Goal: Task Accomplishment & Management: Manage account settings

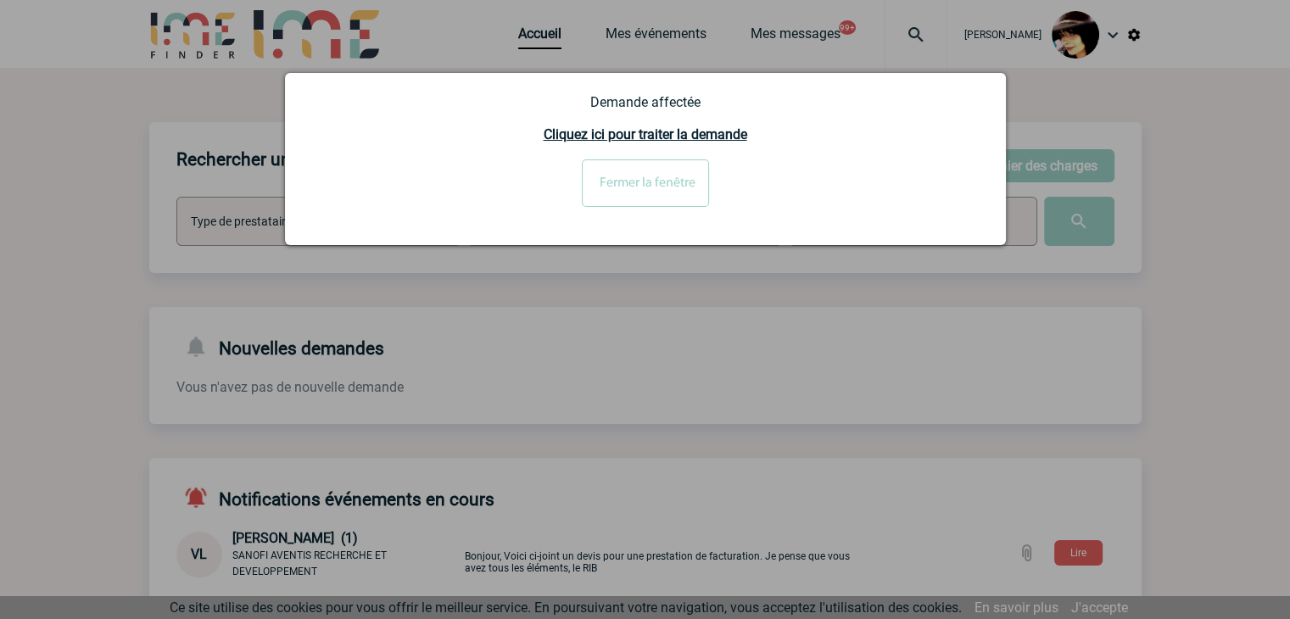
click at [668, 194] on input "Fermer la fenêtre" at bounding box center [645, 183] width 127 height 48
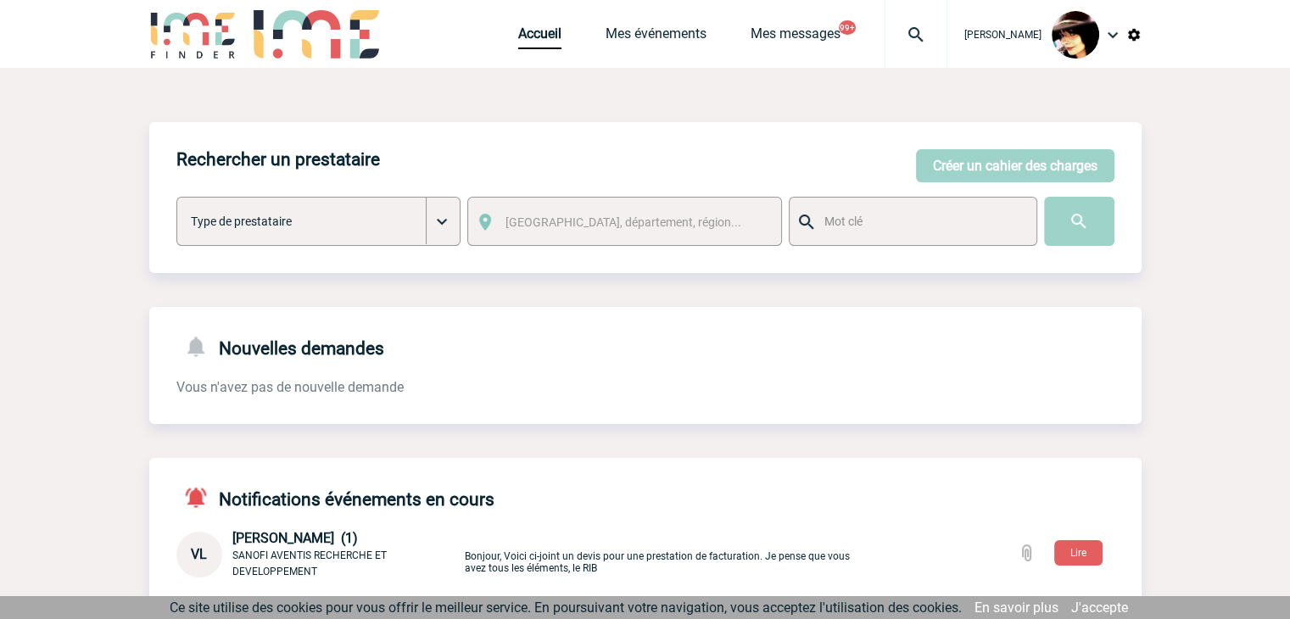
click at [902, 32] on img at bounding box center [916, 35] width 61 height 20
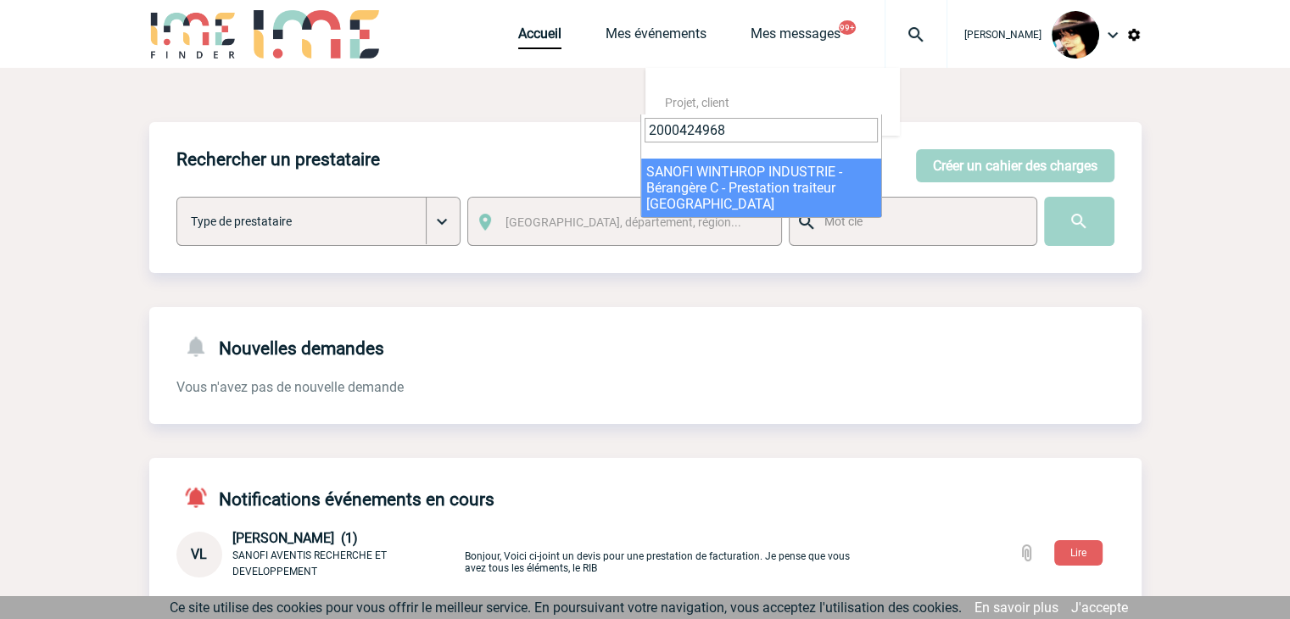
type input "2000424968"
select select "24469"
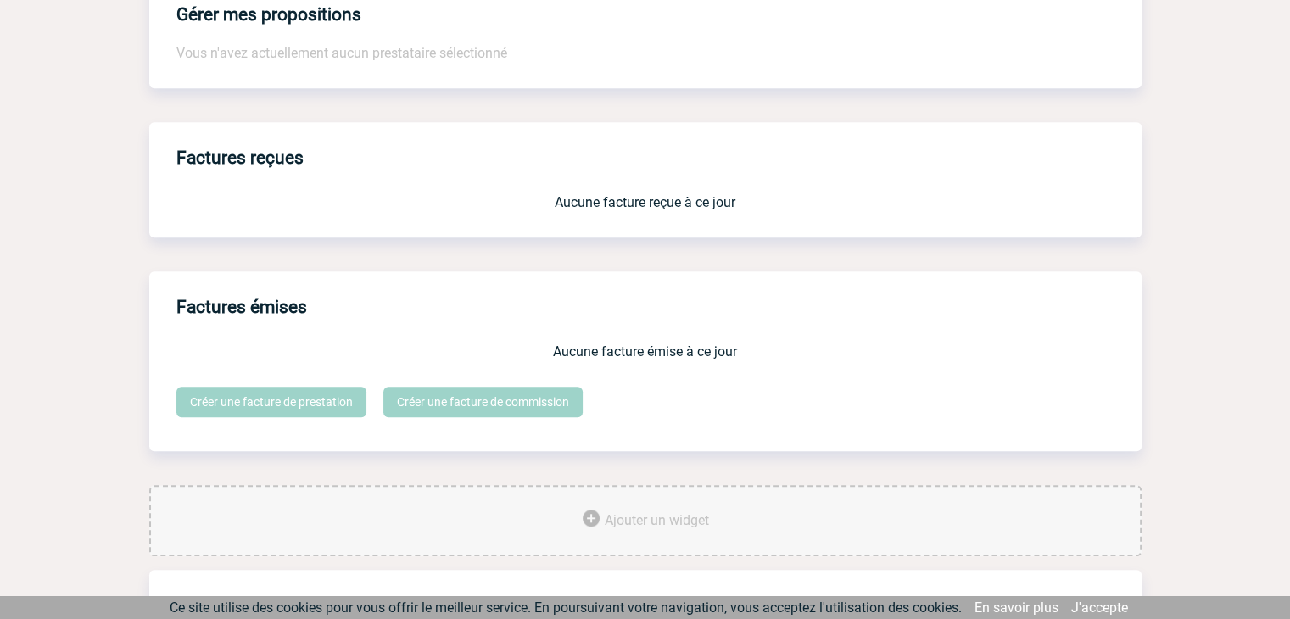
scroll to position [1402, 0]
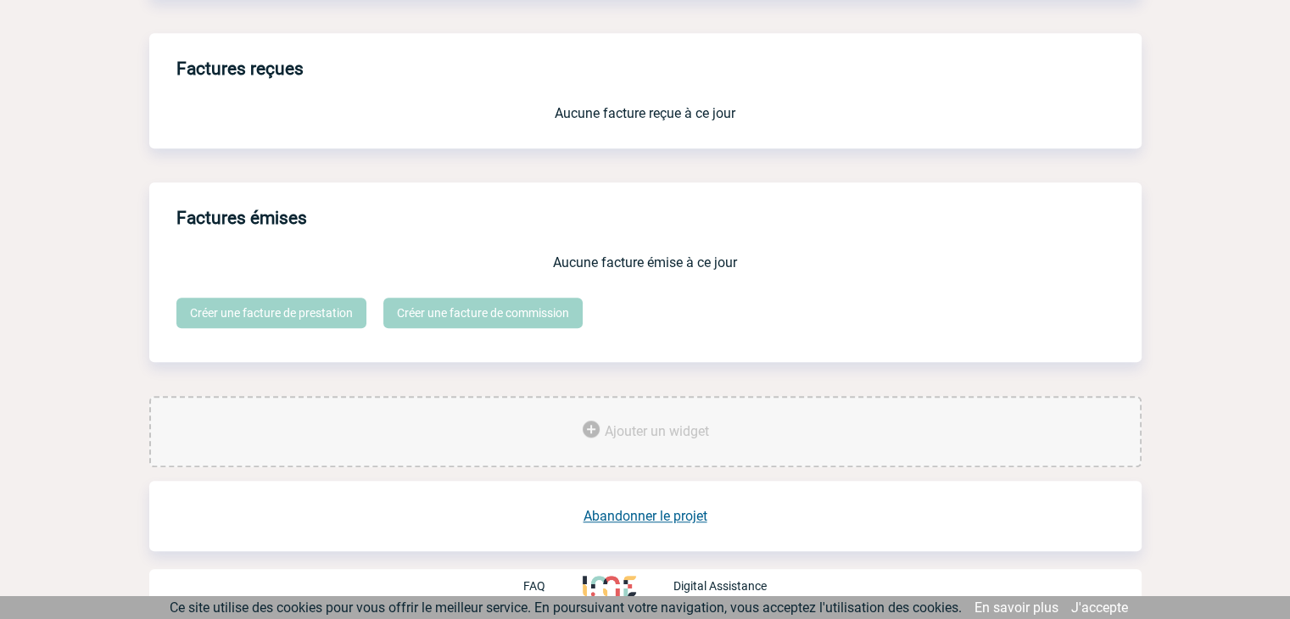
click at [638, 514] on link "Abandonner le projet" at bounding box center [646, 516] width 124 height 16
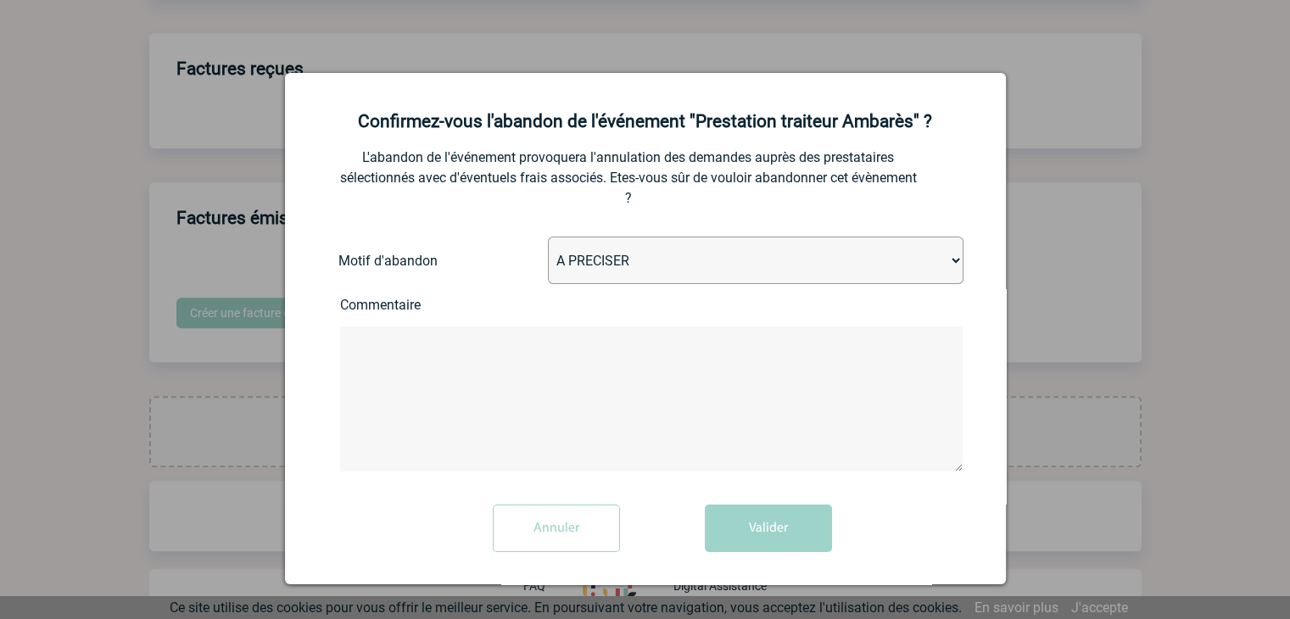
click at [586, 264] on select "A PRECISER Projet annulé Projet reporté Evénement organisé en interne A fait ap…" at bounding box center [756, 261] width 416 height 48
select select "ABANDON_PROJET_10"
click at [548, 238] on select "A PRECISER Projet annulé Projet reporté Evénement organisé en interne A fait ap…" at bounding box center [756, 261] width 416 height 48
click at [769, 534] on button "Valider" at bounding box center [768, 529] width 127 height 48
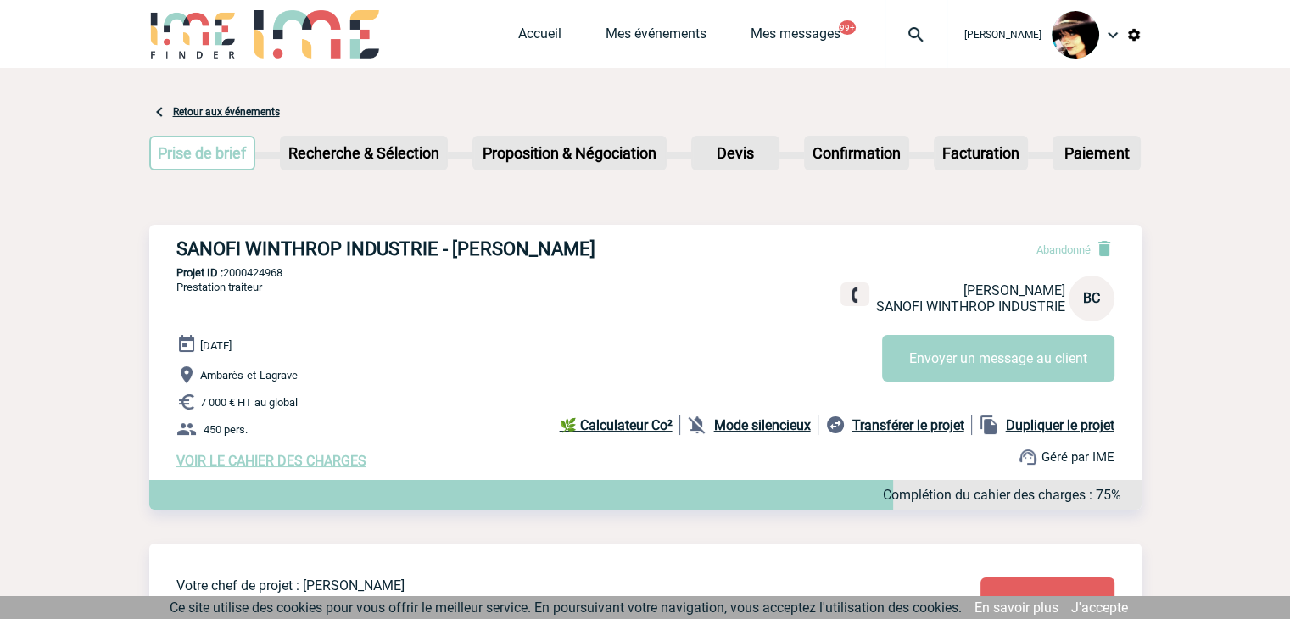
click at [902, 28] on img at bounding box center [916, 35] width 61 height 20
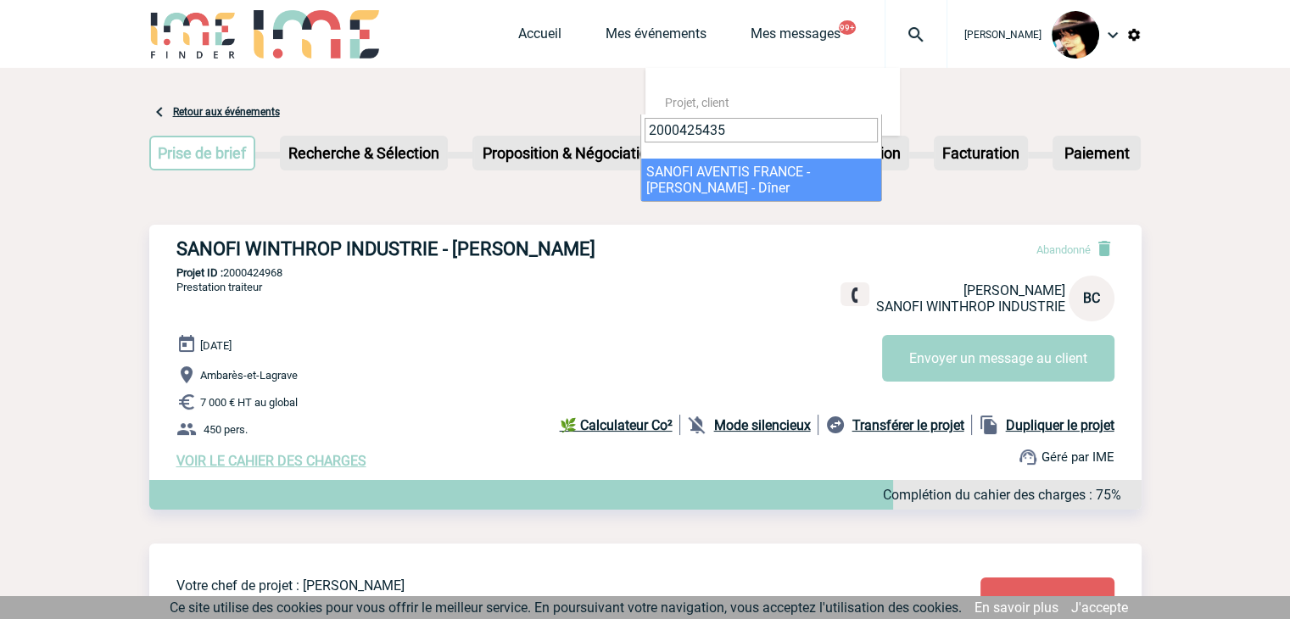
type input "2000425435"
select select "24936"
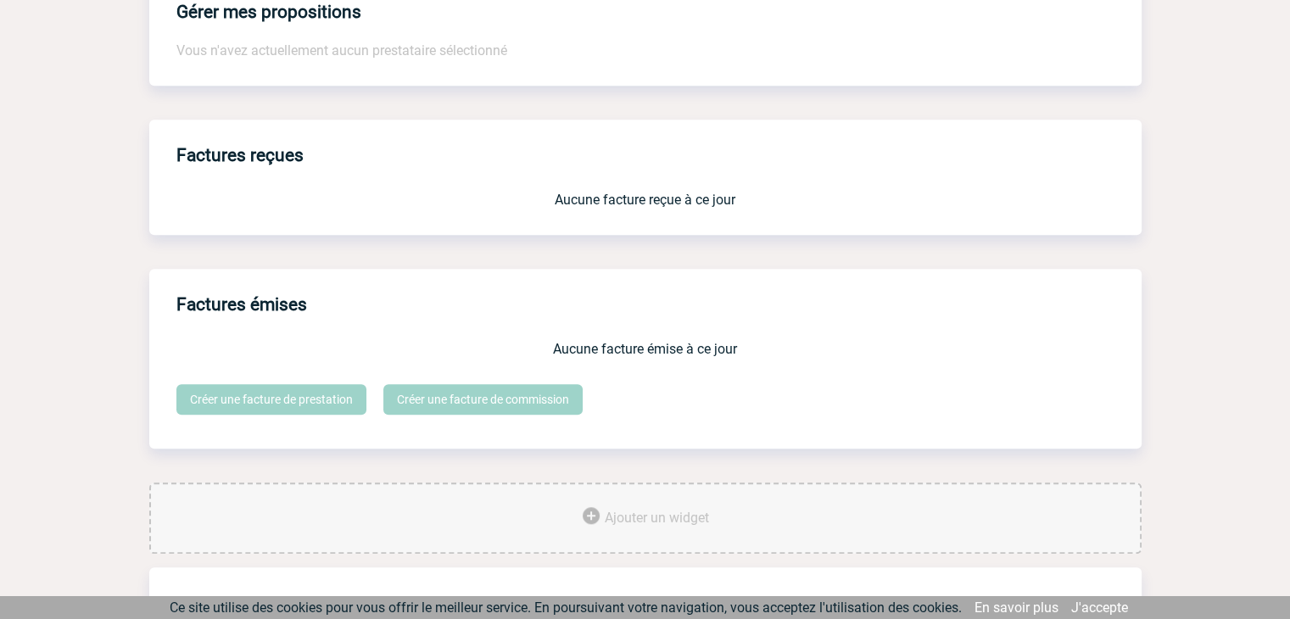
scroll to position [1402, 0]
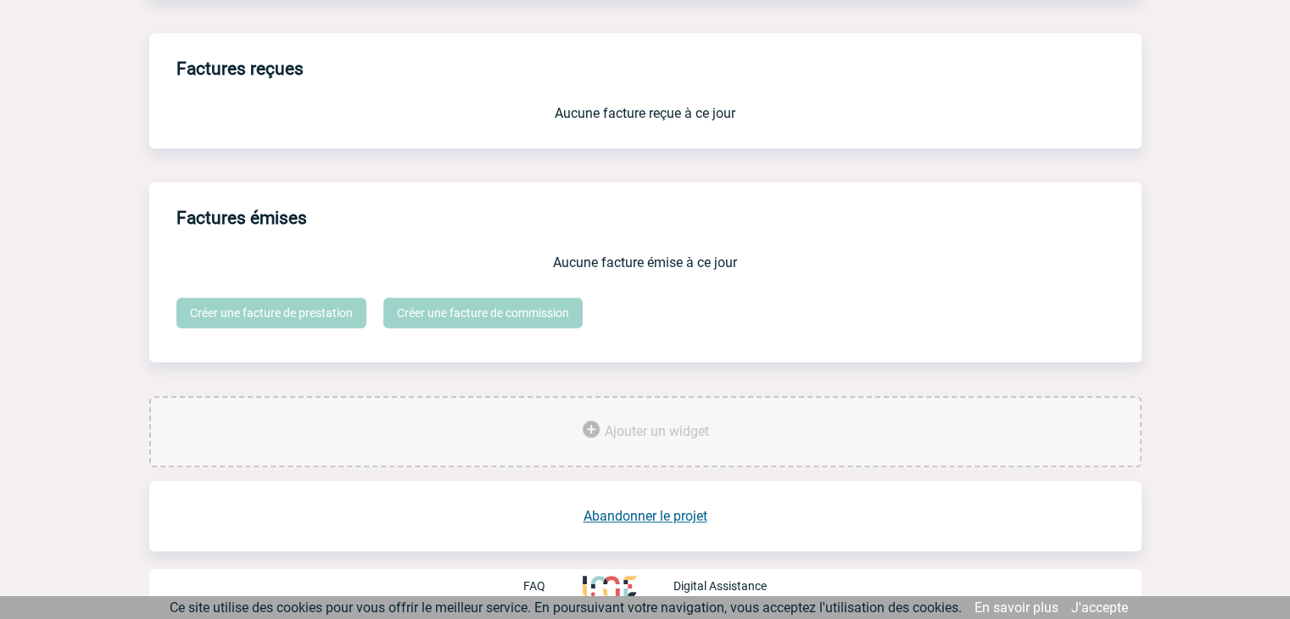
click at [674, 510] on link "Abandonner le projet" at bounding box center [646, 516] width 124 height 16
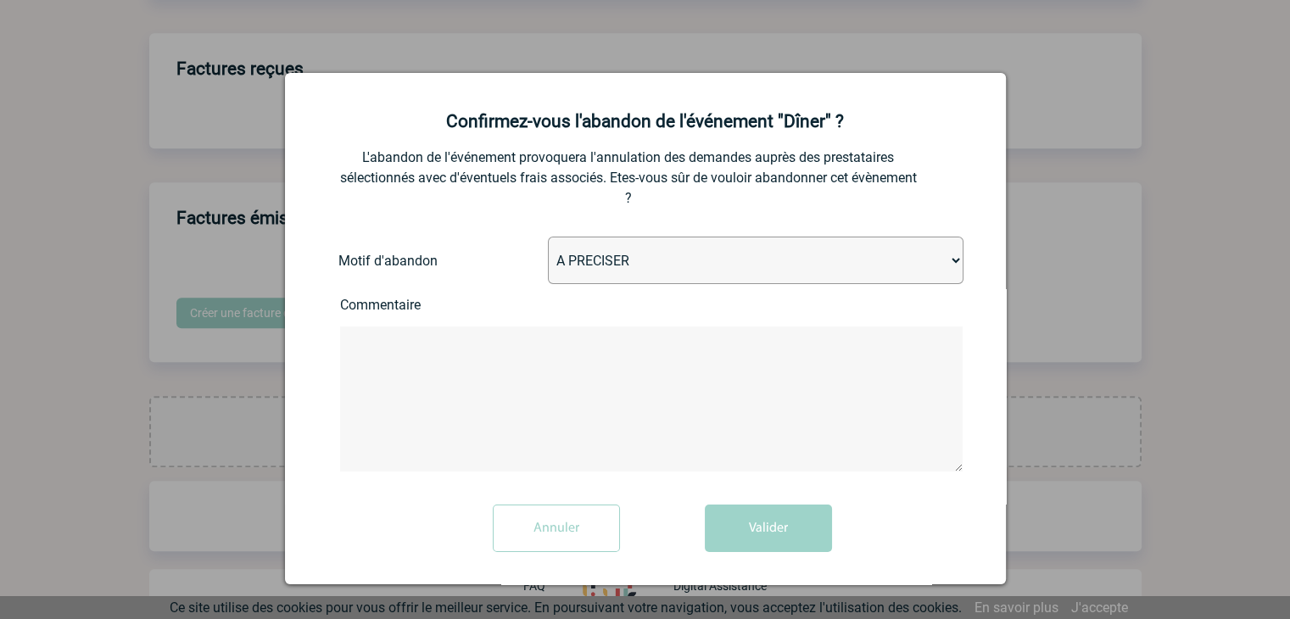
drag, startPoint x: 643, startPoint y: 265, endPoint x: 658, endPoint y: 271, distance: 16.1
click at [645, 265] on select "A PRECISER Projet annulé Projet reporté Evénement organisé en interne A fait ap…" at bounding box center [756, 261] width 416 height 48
select select "ABANDON_PROJET_10"
click at [548, 238] on select "A PRECISER Projet annulé Projet reporté Evénement organisé en interne A fait ap…" at bounding box center [756, 261] width 416 height 48
click at [751, 526] on button "Valider" at bounding box center [768, 529] width 127 height 48
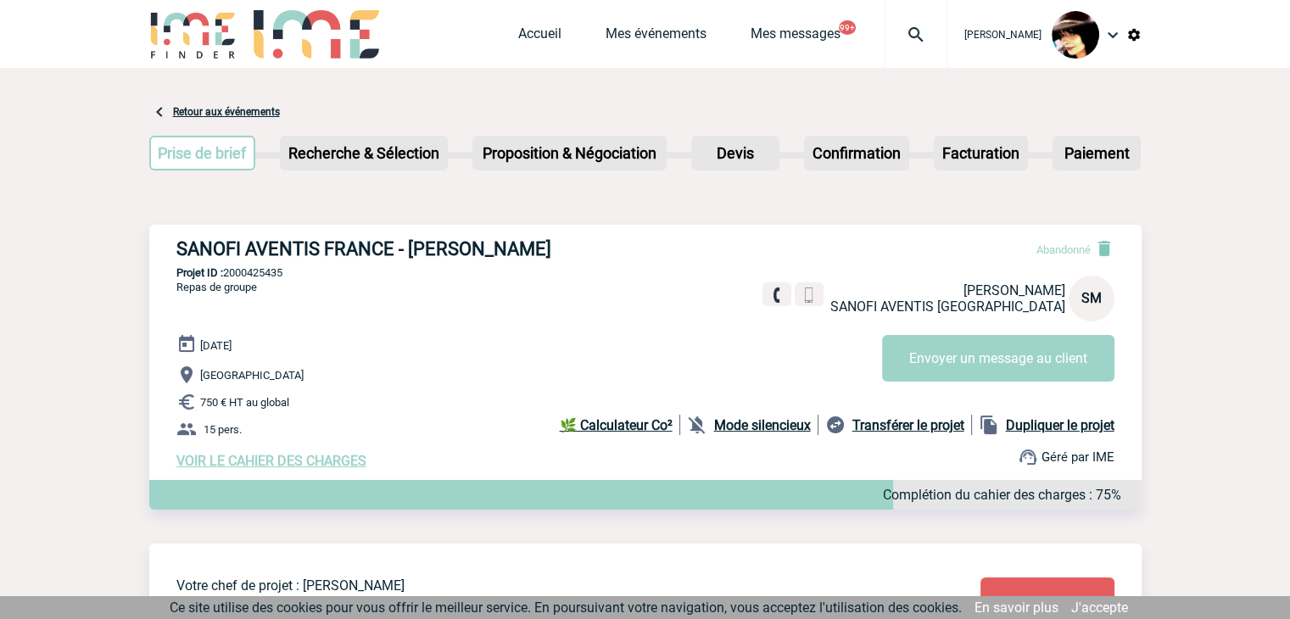
click at [903, 31] on img at bounding box center [916, 35] width 61 height 20
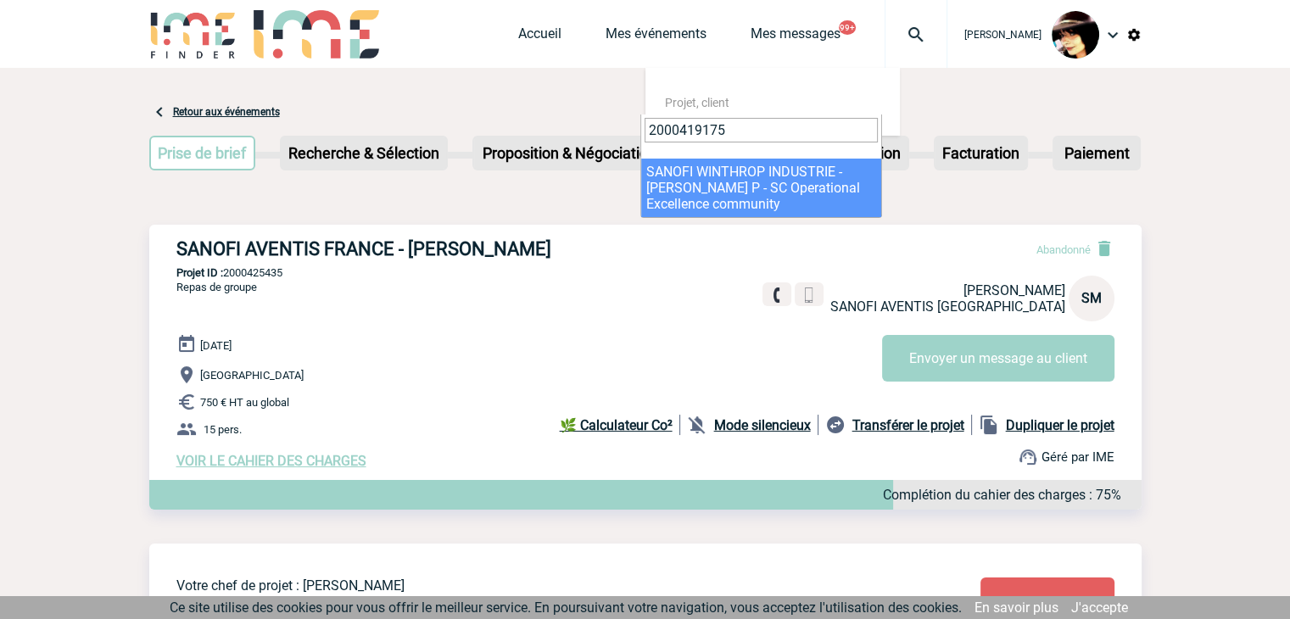
type input "2000419175"
select select "18676"
